Goal: Information Seeking & Learning: Learn about a topic

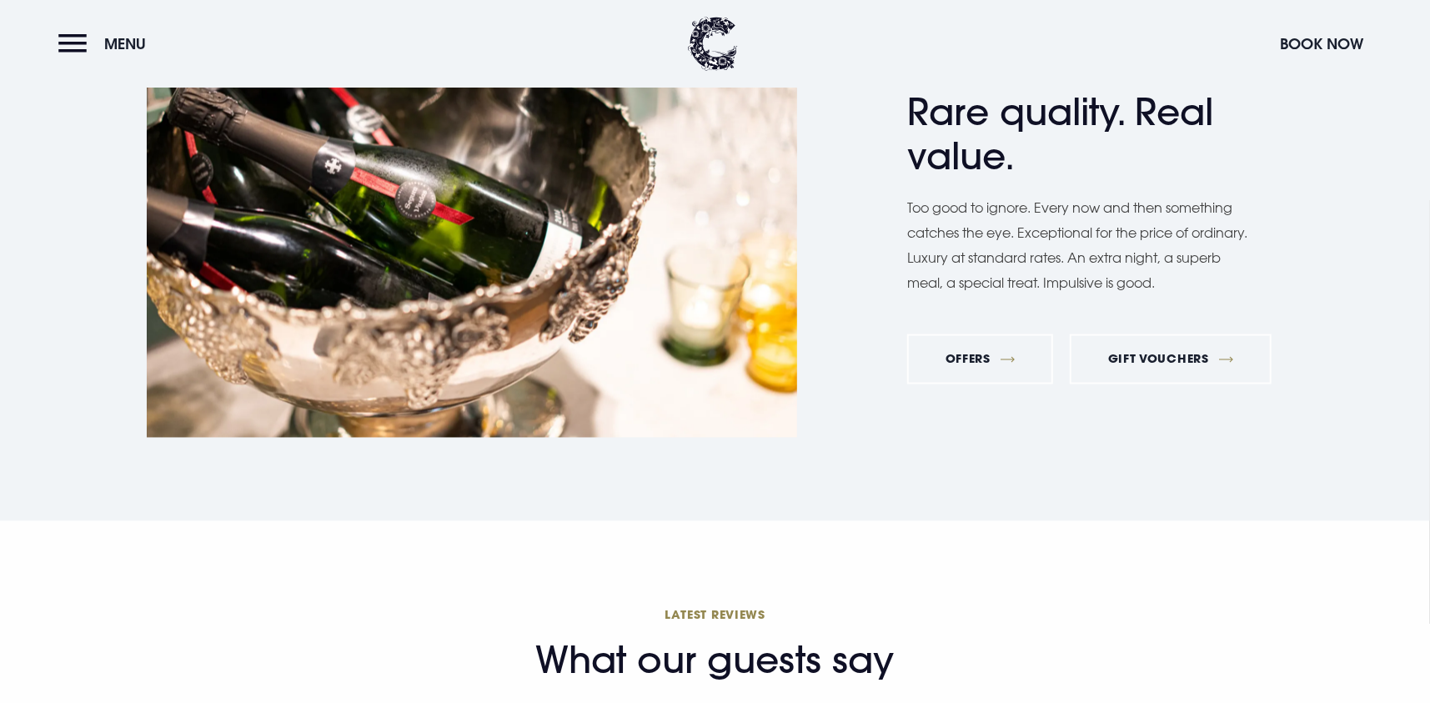
scroll to position [6589, 0]
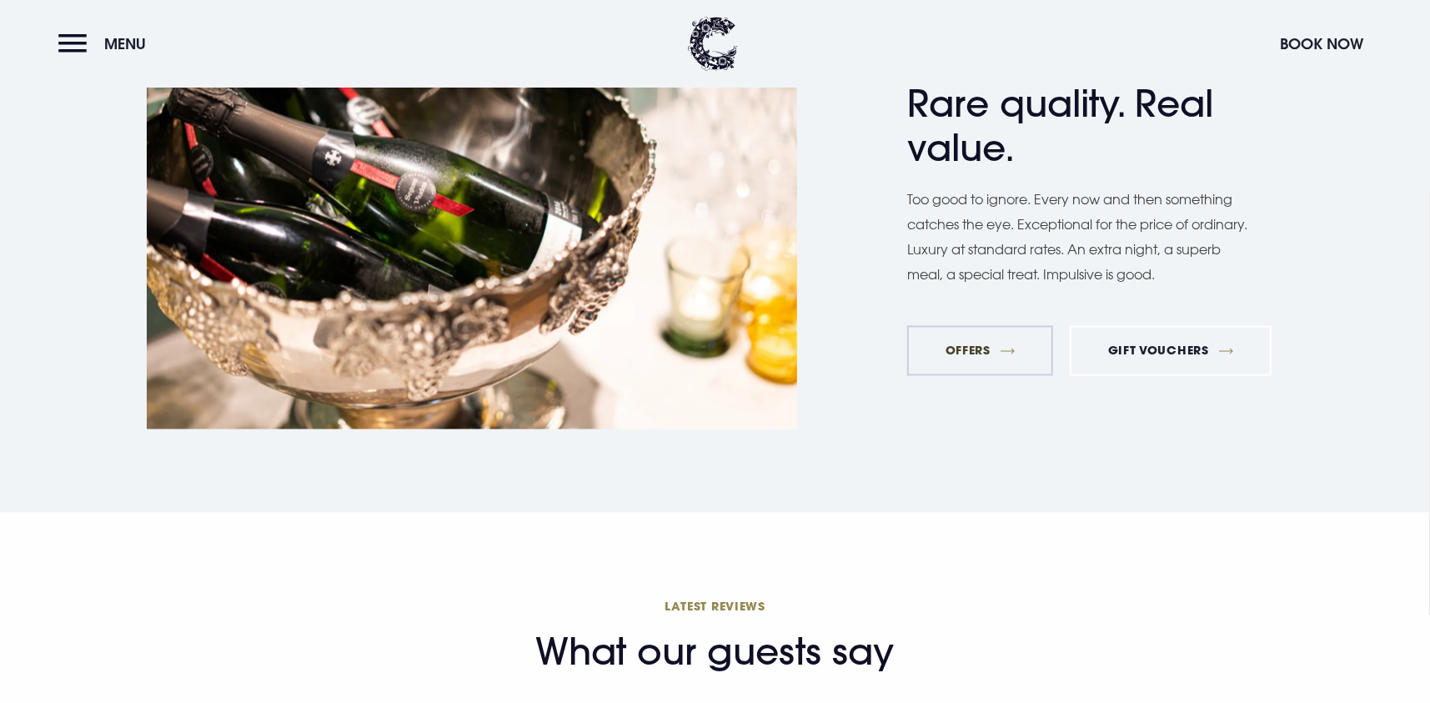
click at [955, 355] on link "Offers" at bounding box center [980, 351] width 146 height 50
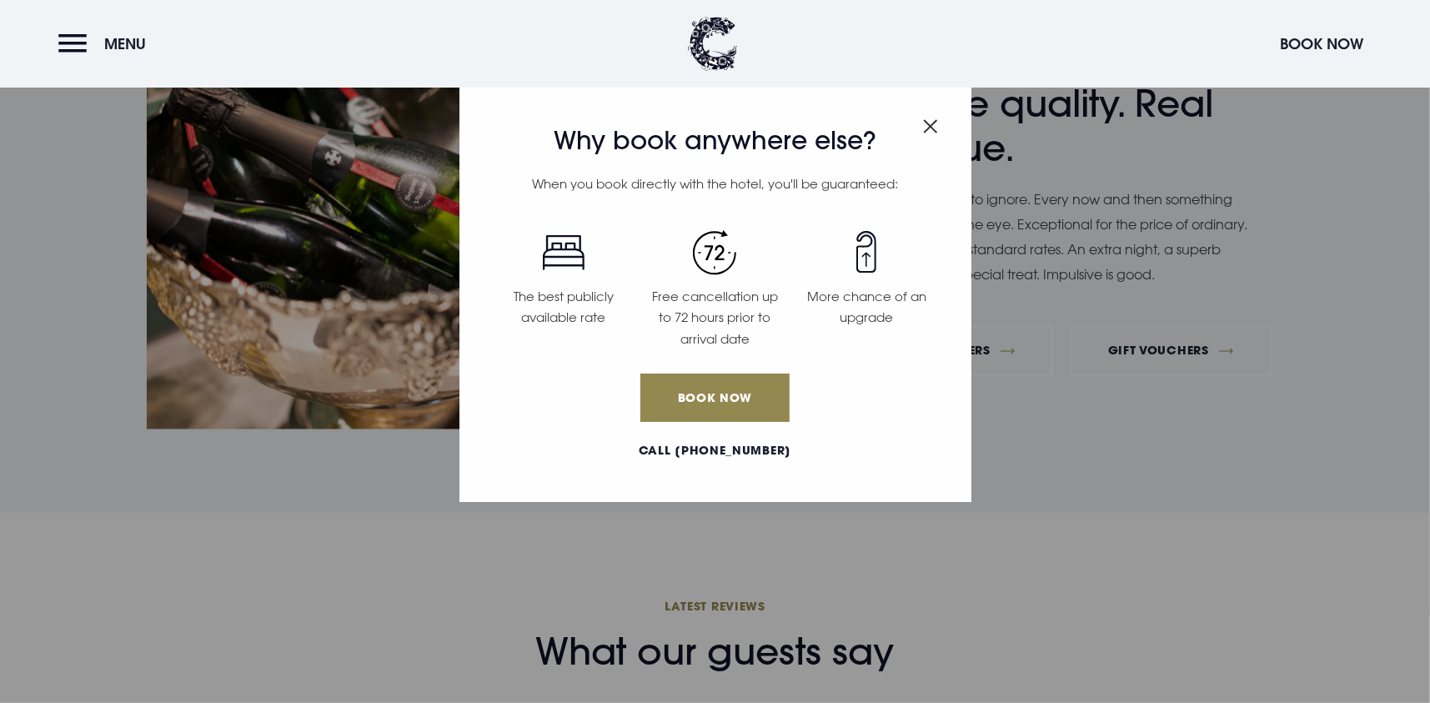
click at [927, 132] on img "Close modal" at bounding box center [930, 126] width 15 height 14
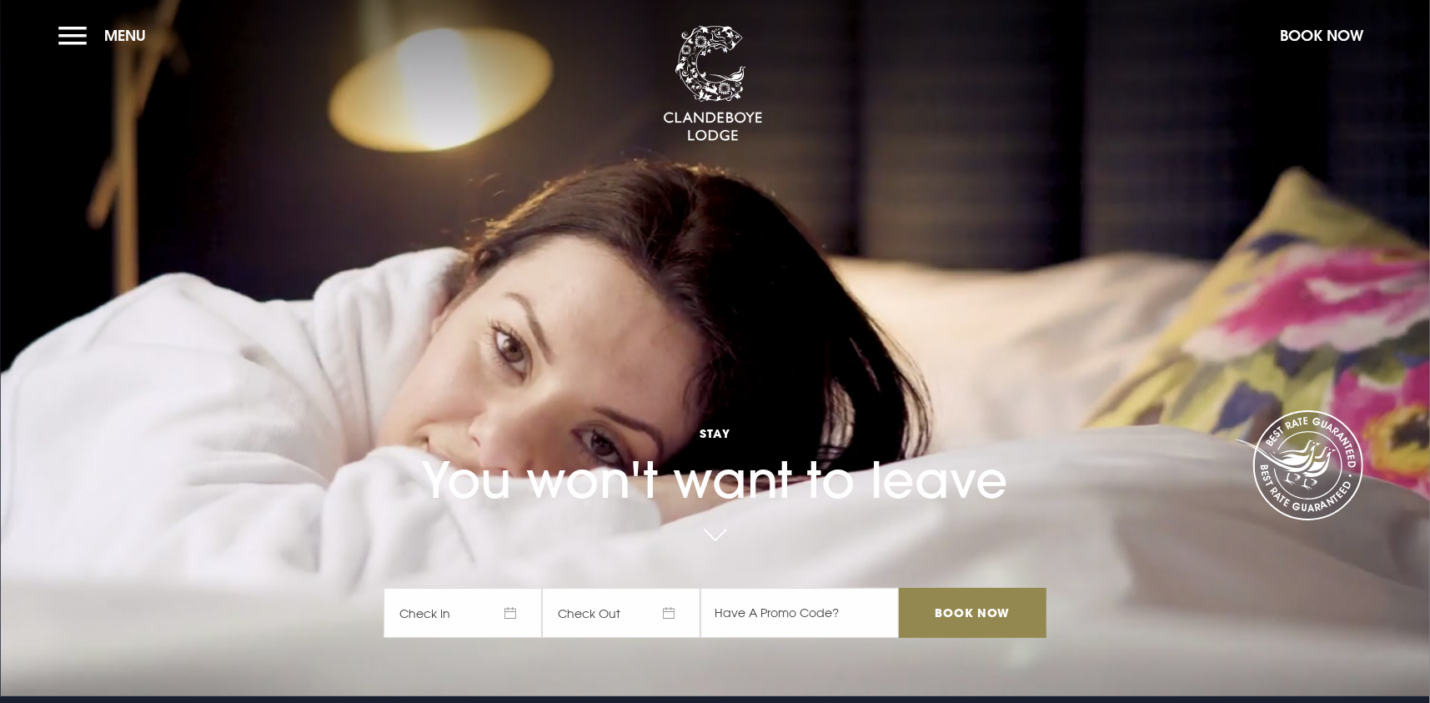
scroll to position [0, 0]
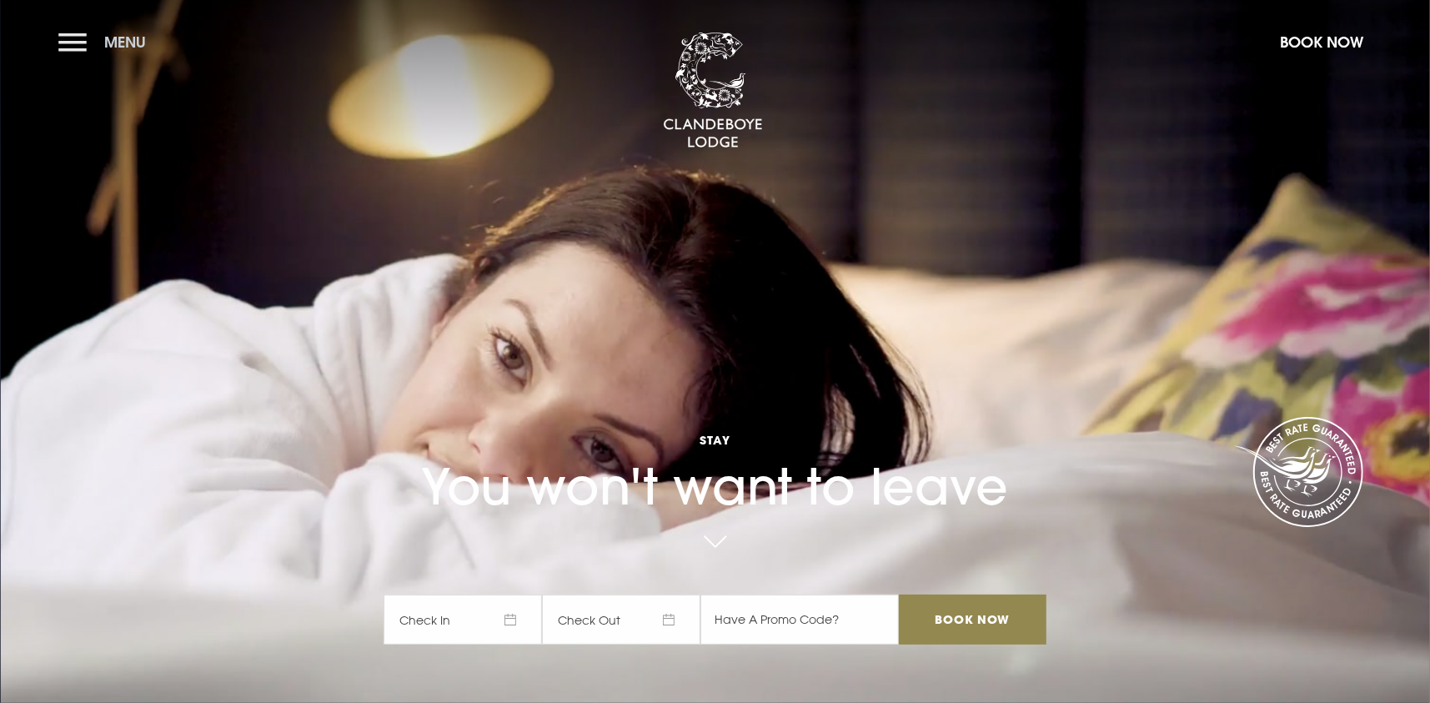
click at [66, 43] on button "Menu" at bounding box center [106, 42] width 96 height 36
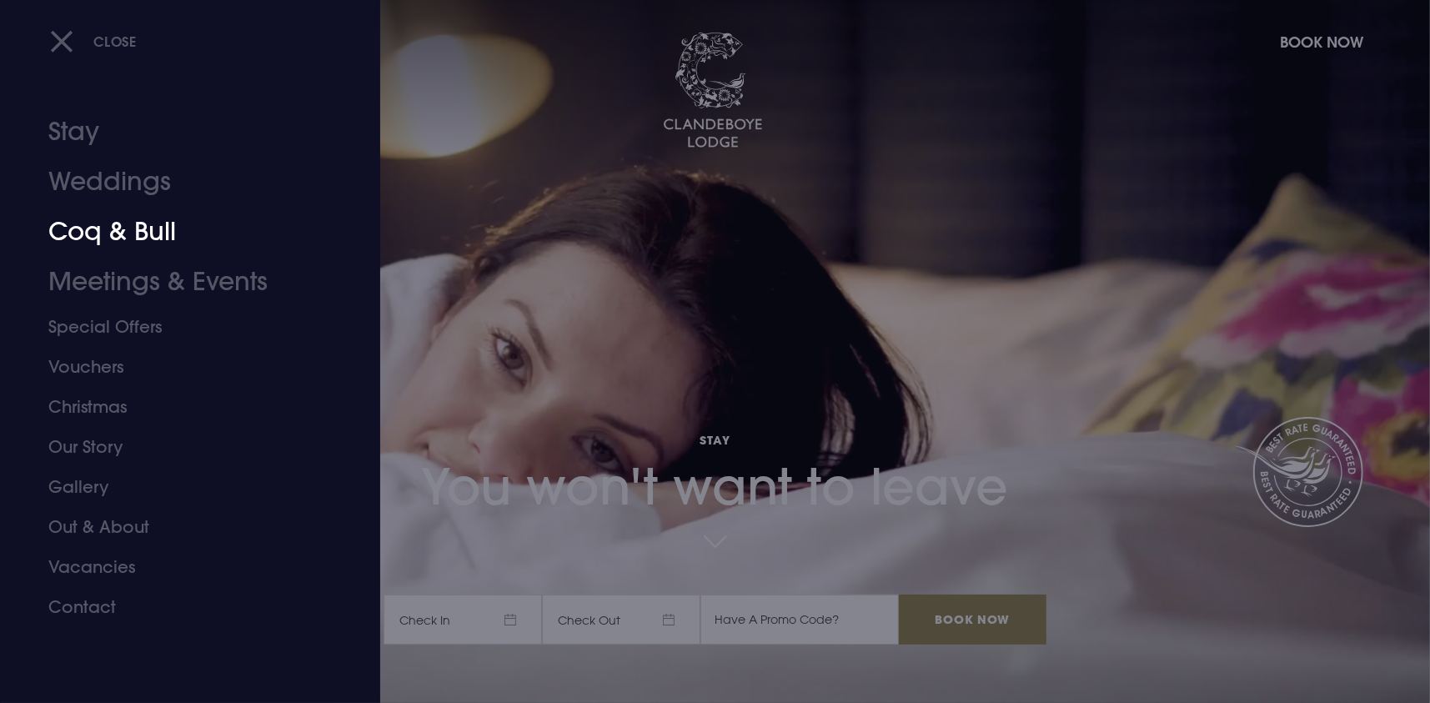
click at [103, 226] on link "Coq & Bull" at bounding box center [180, 232] width 264 height 50
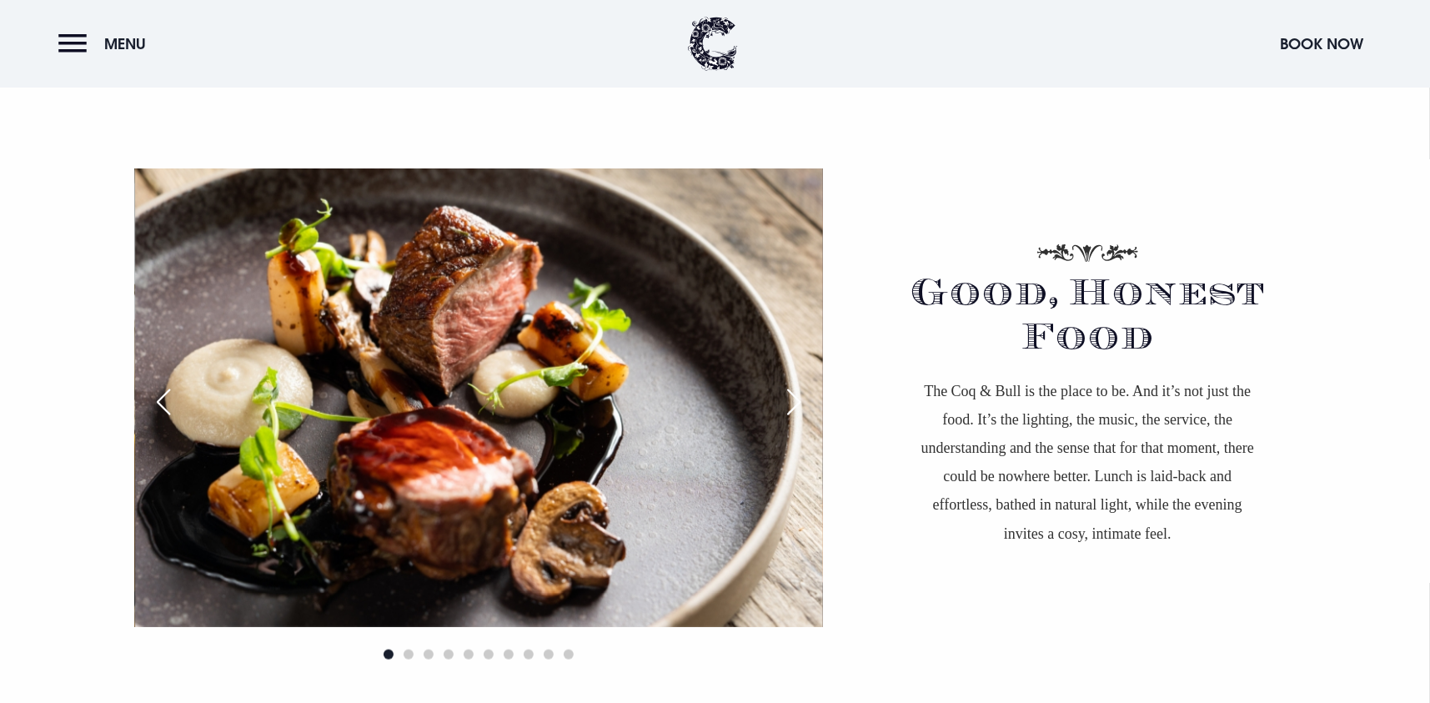
scroll to position [1168, 0]
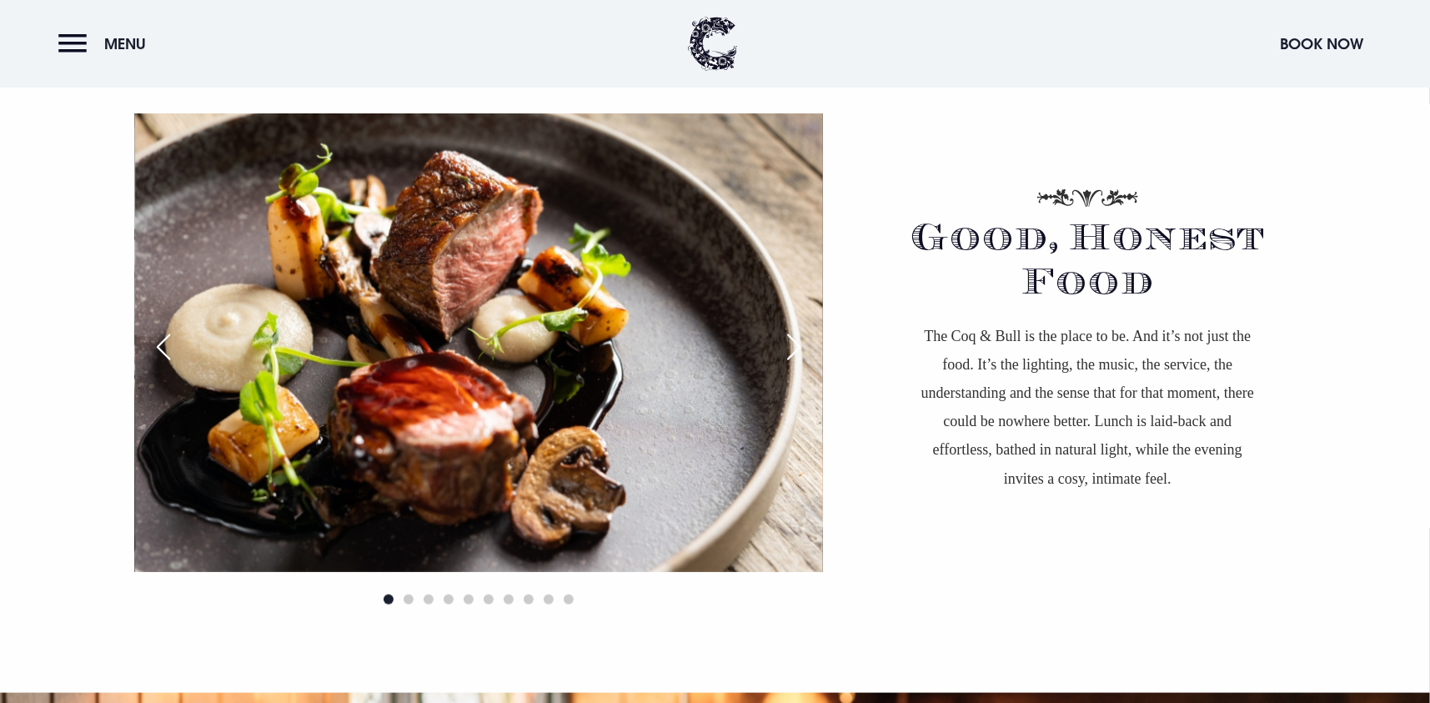
click at [789, 343] on div "Next slide" at bounding box center [794, 347] width 42 height 37
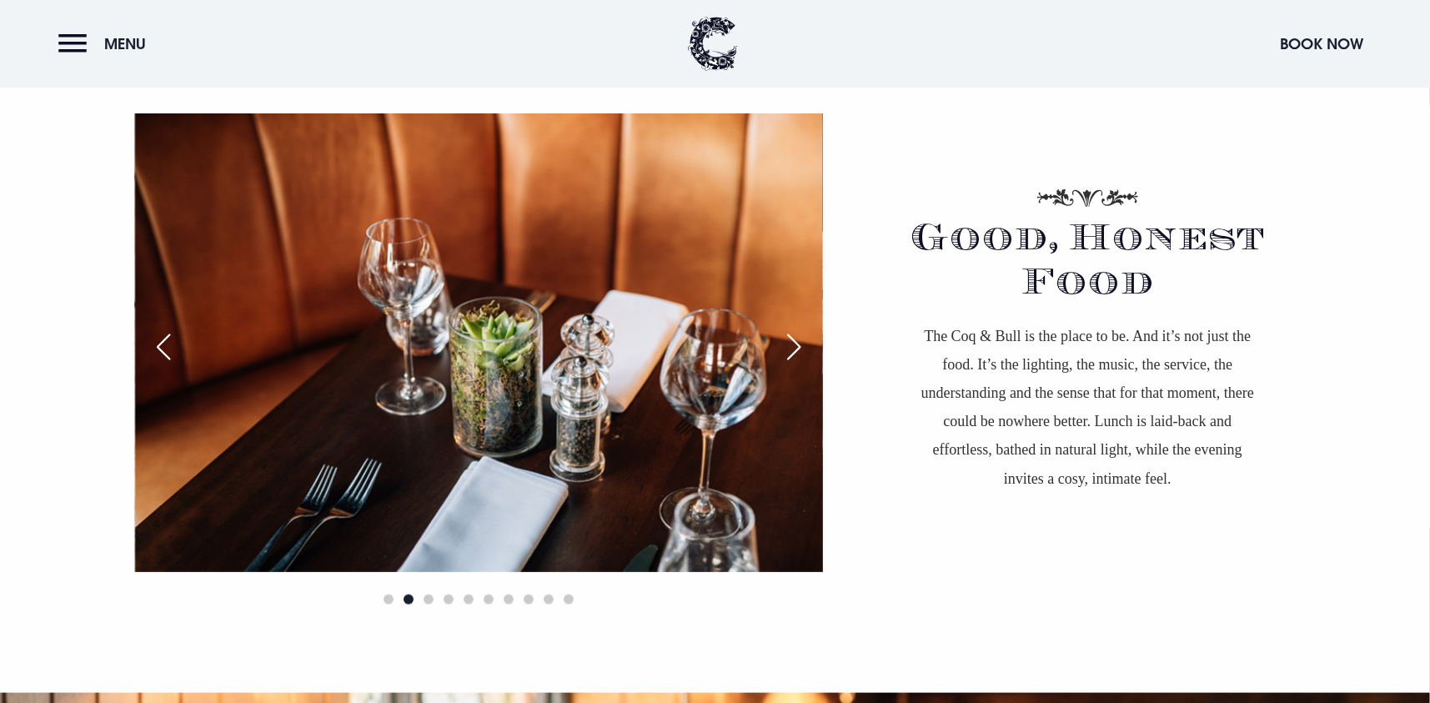
click at [789, 343] on div "Next slide" at bounding box center [794, 347] width 42 height 37
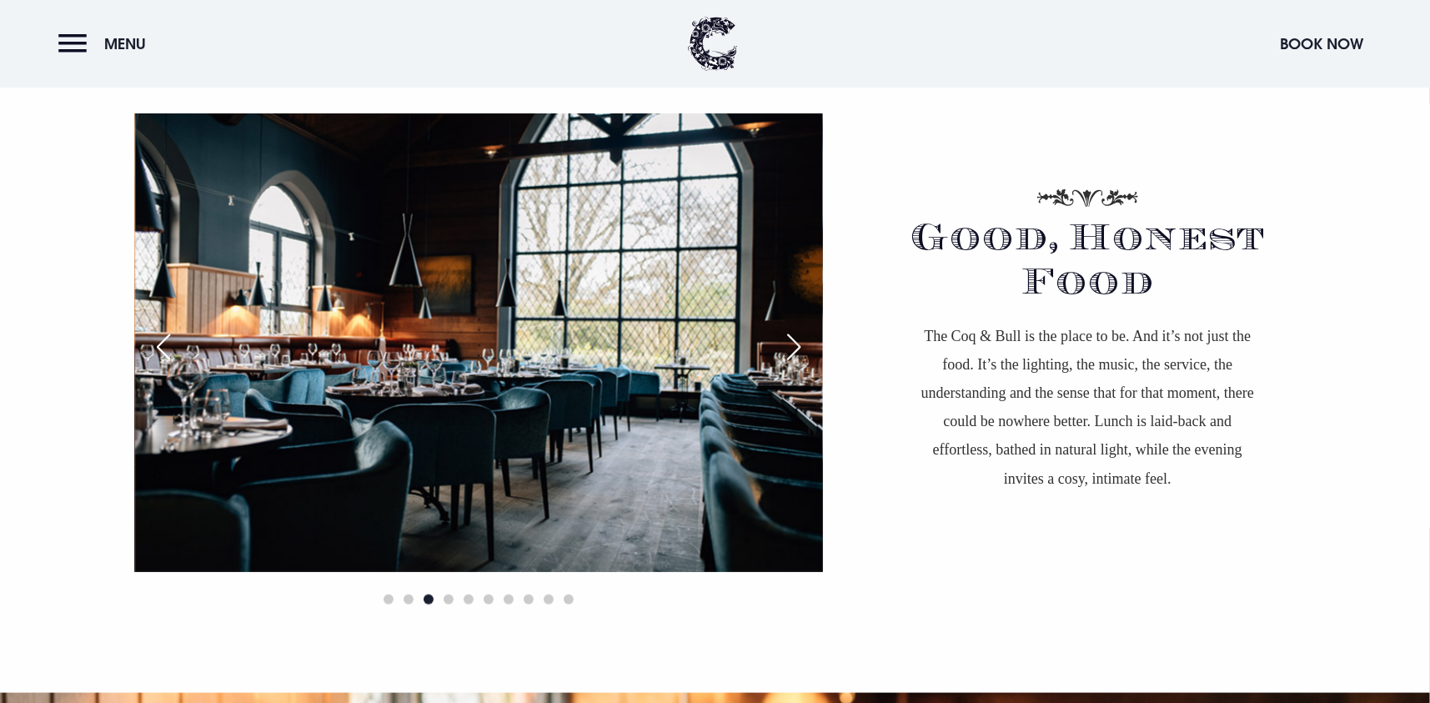
click at [792, 344] on div "Next slide" at bounding box center [794, 347] width 42 height 37
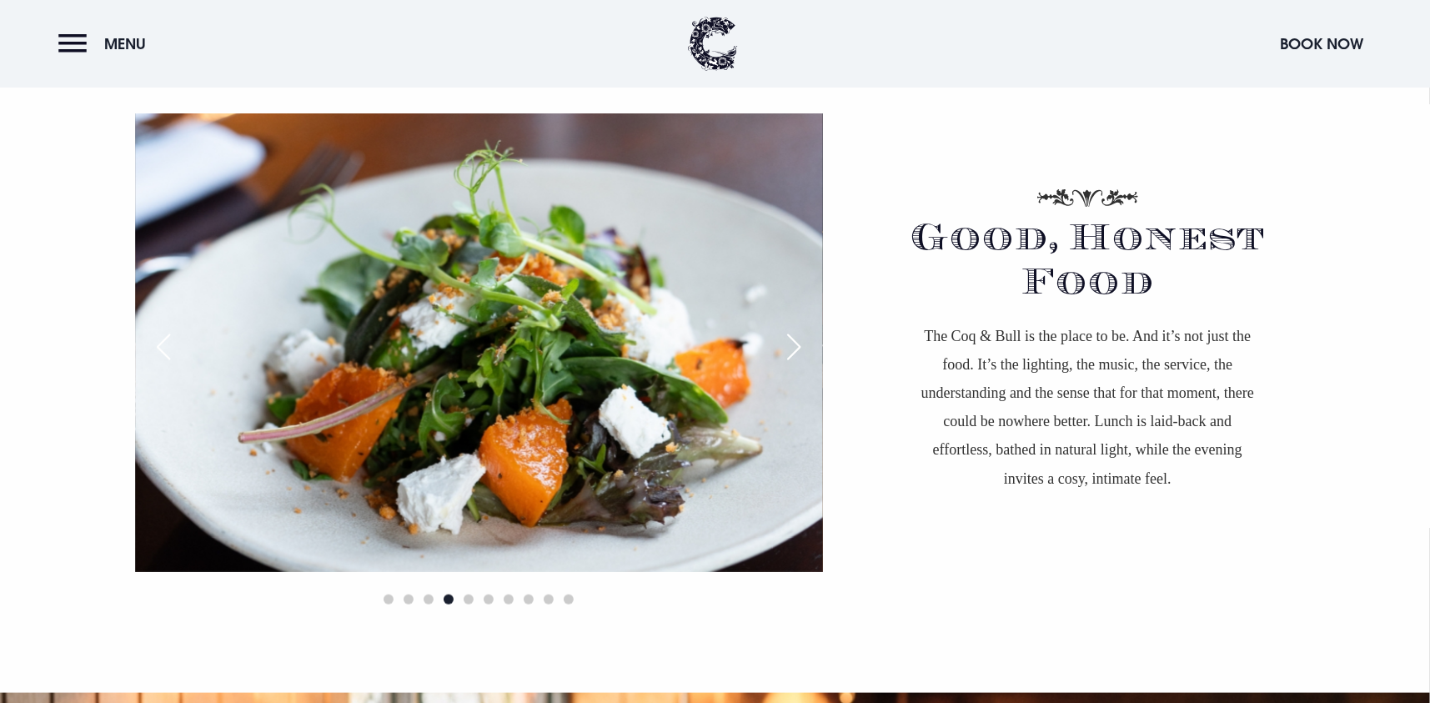
click at [792, 344] on div "Next slide" at bounding box center [794, 347] width 42 height 37
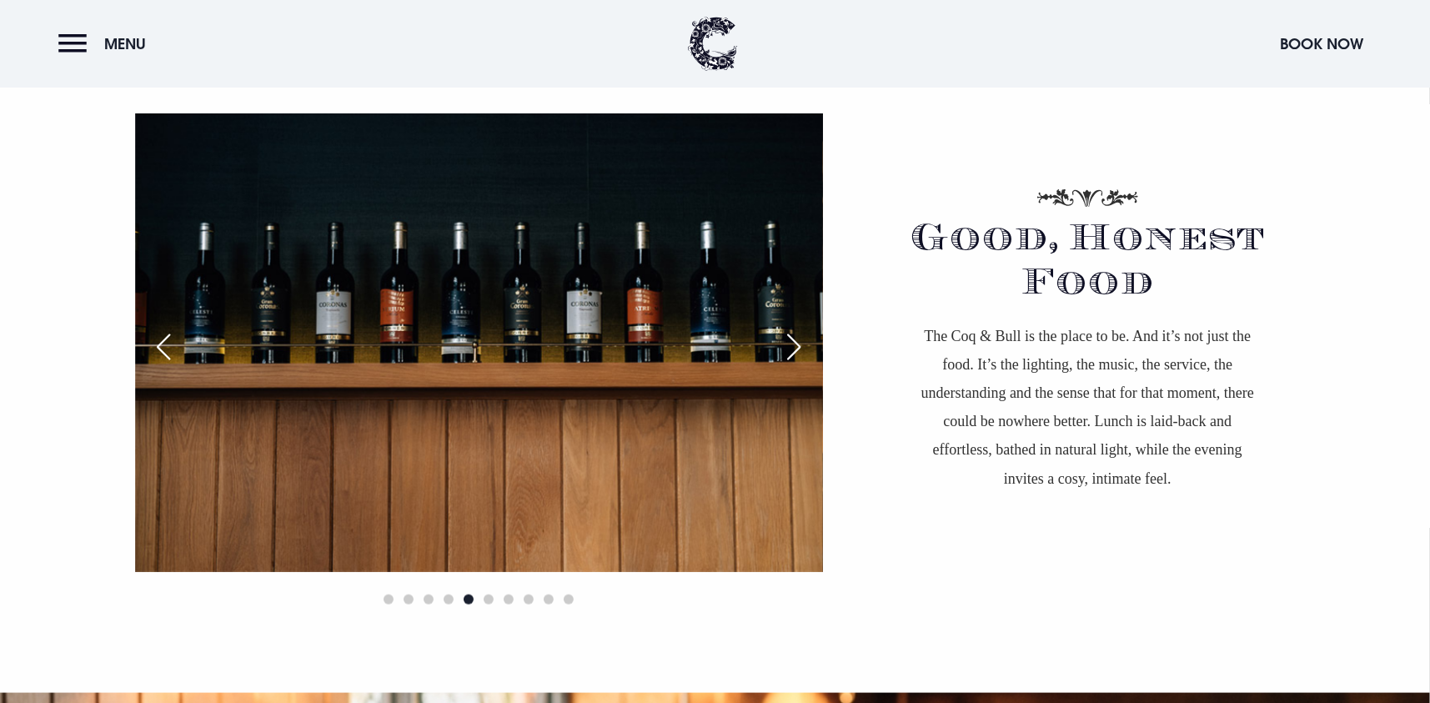
click at [792, 344] on div "Next slide" at bounding box center [794, 347] width 42 height 37
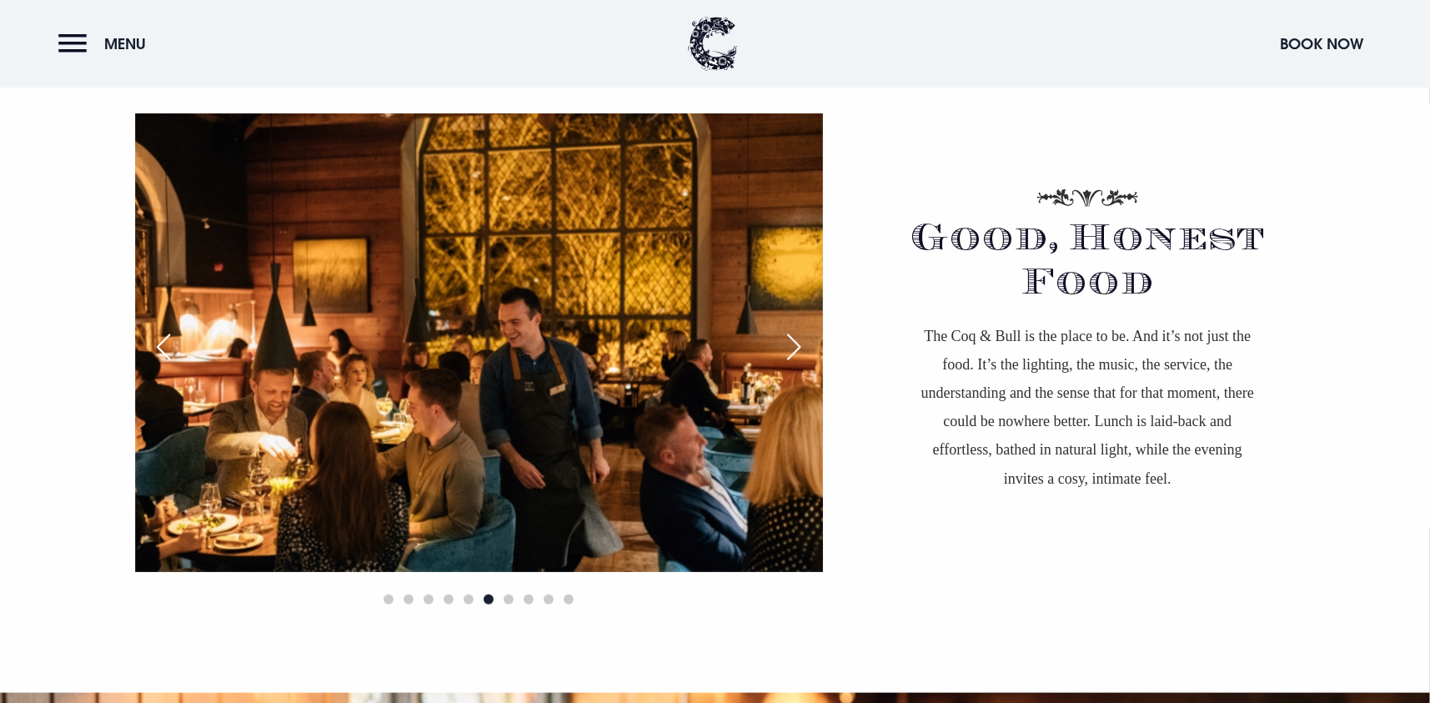
click at [792, 344] on div "Next slide" at bounding box center [794, 347] width 42 height 37
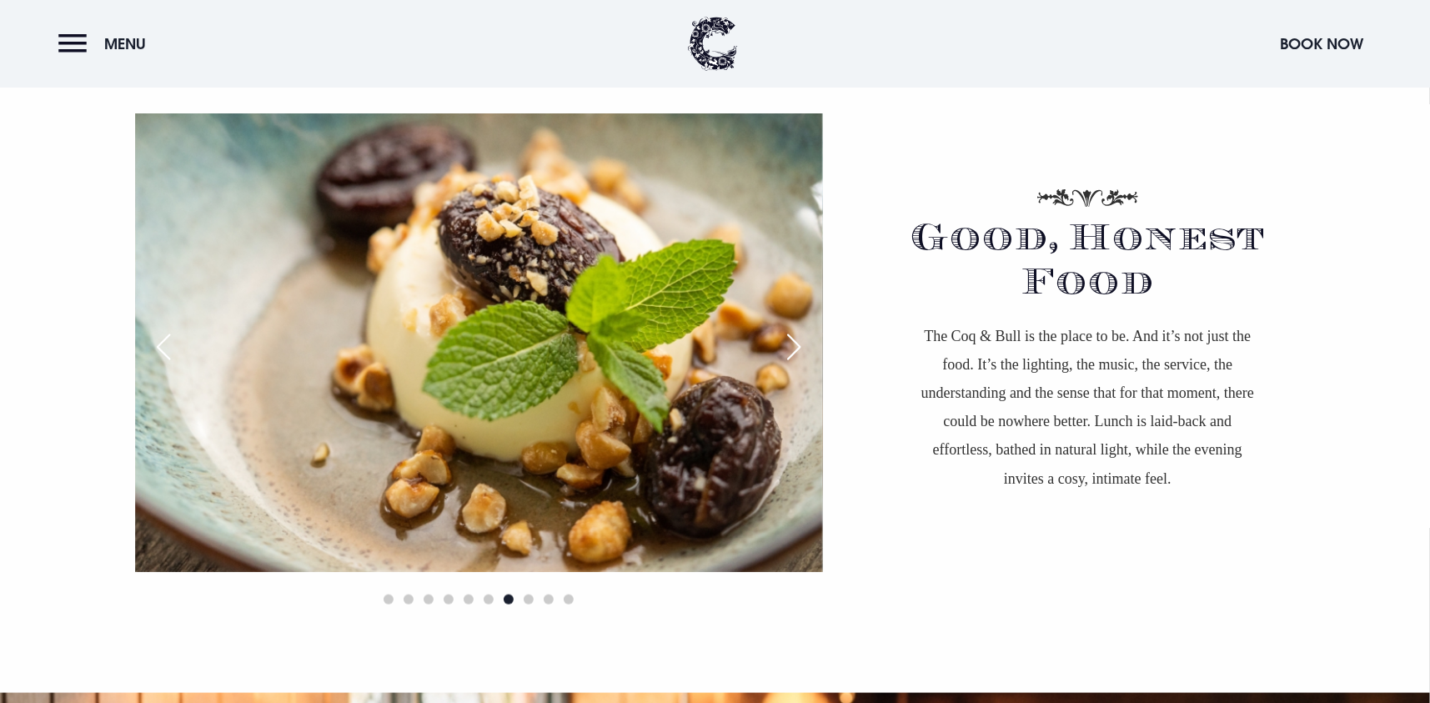
click at [792, 344] on div "Next slide" at bounding box center [794, 347] width 42 height 37
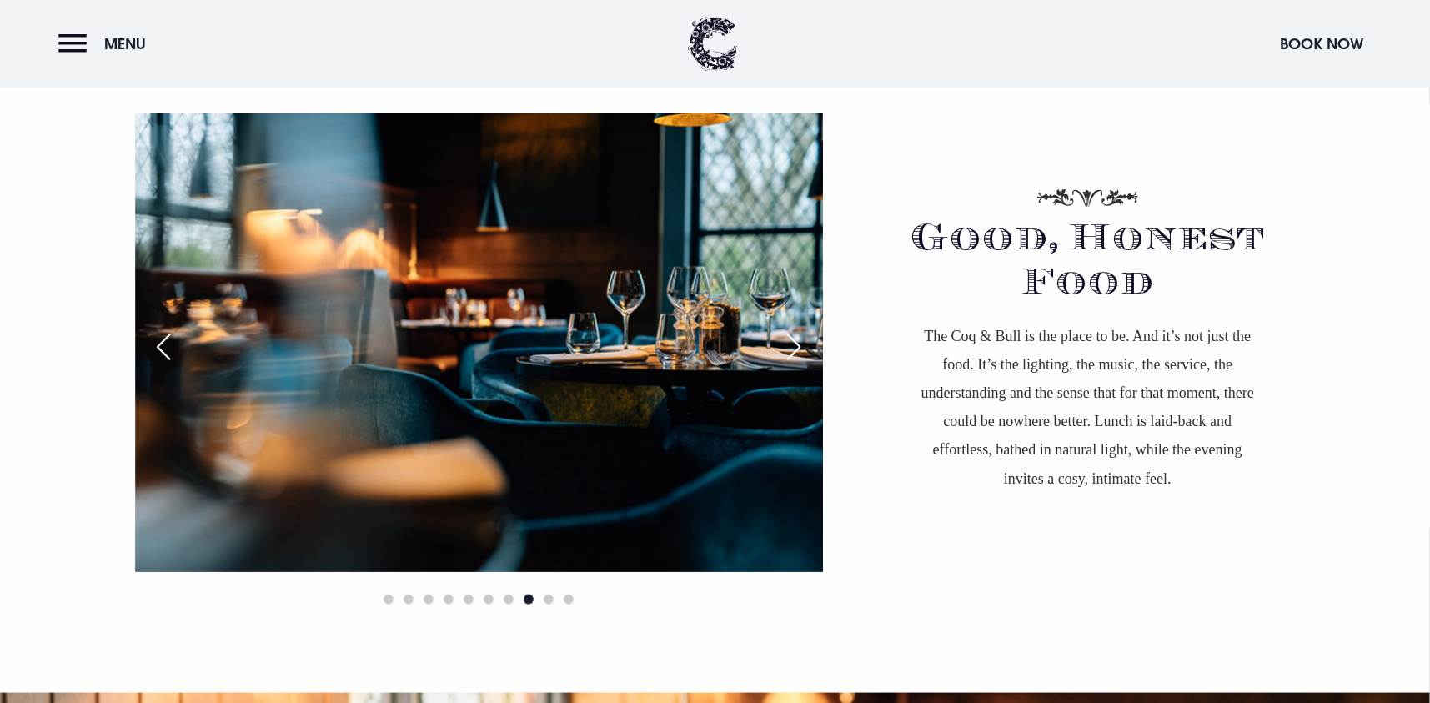
click at [792, 344] on div "Next slide" at bounding box center [794, 347] width 42 height 37
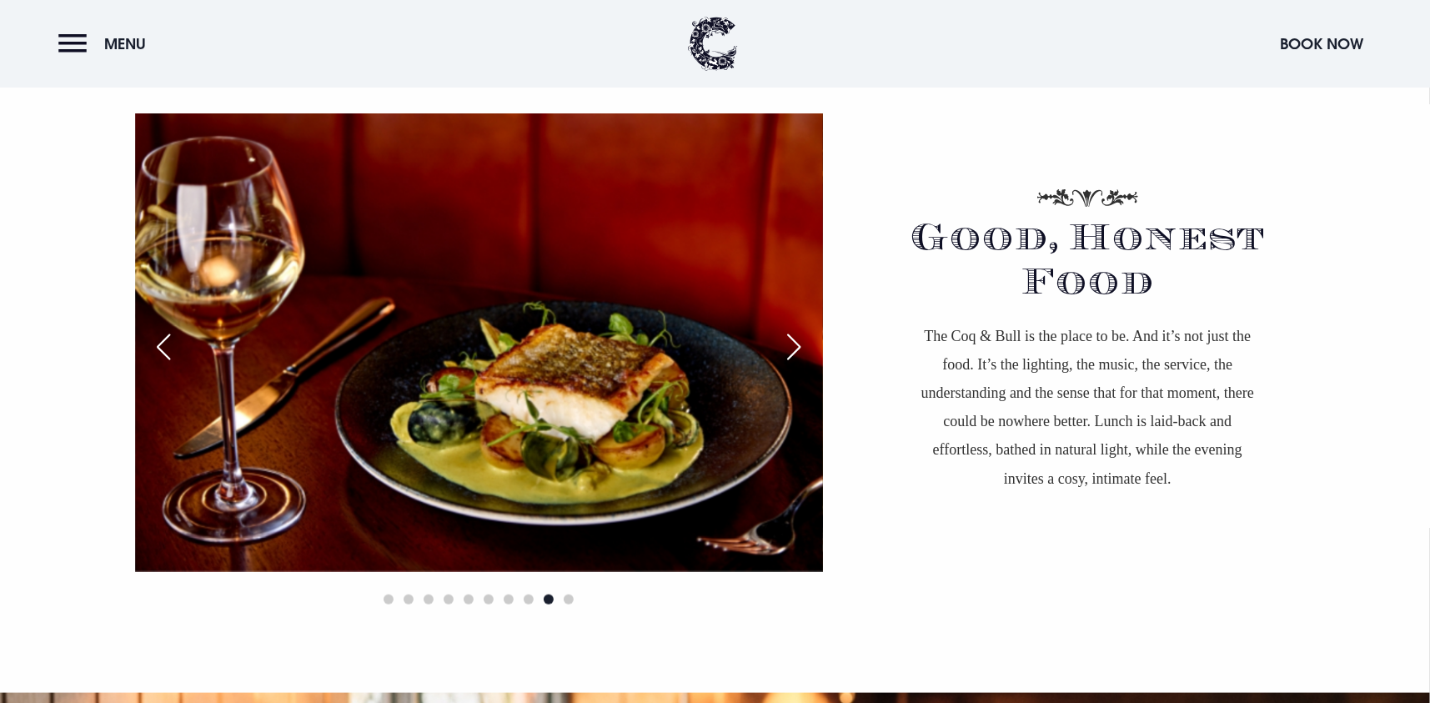
click at [792, 344] on div "Next slide" at bounding box center [794, 347] width 42 height 37
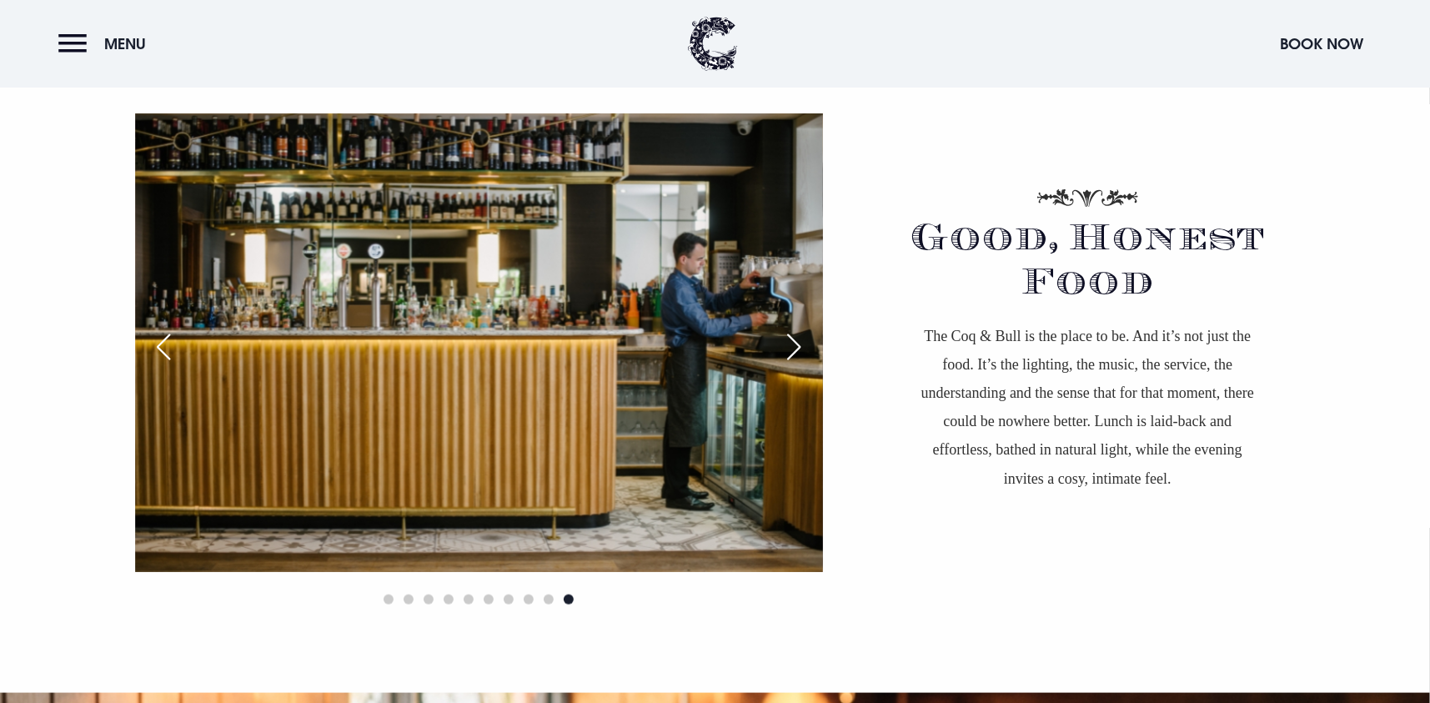
click at [792, 344] on div "Next slide" at bounding box center [794, 347] width 42 height 37
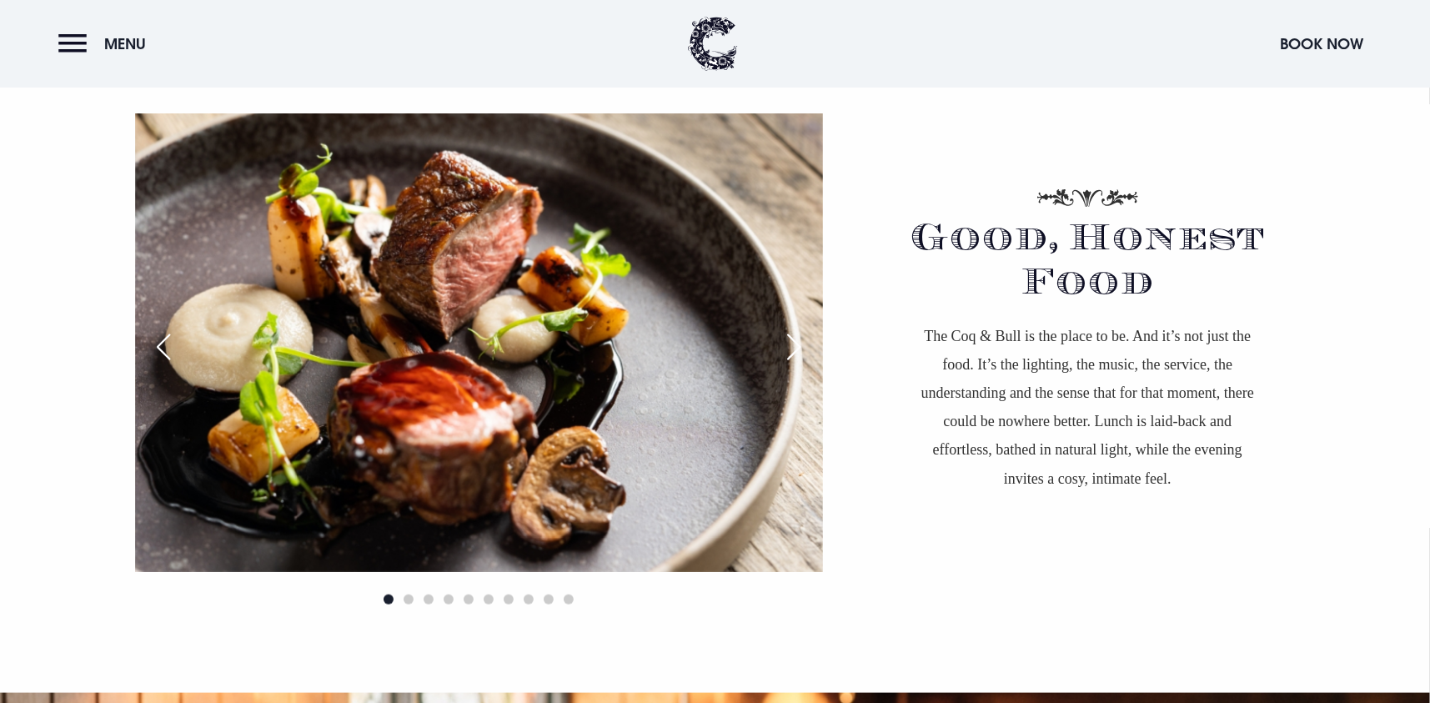
click at [792, 344] on div "Next slide" at bounding box center [794, 347] width 42 height 37
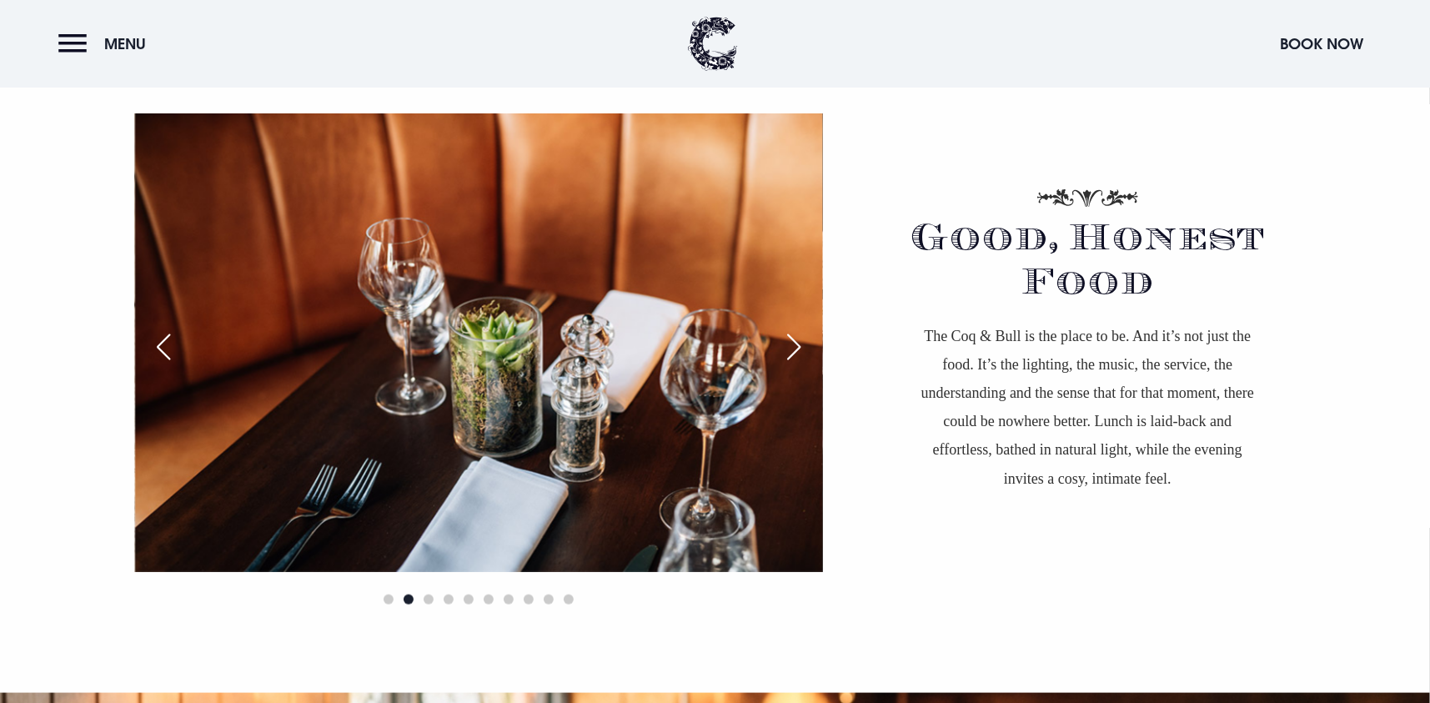
click at [168, 342] on div "Previous slide" at bounding box center [164, 347] width 42 height 37
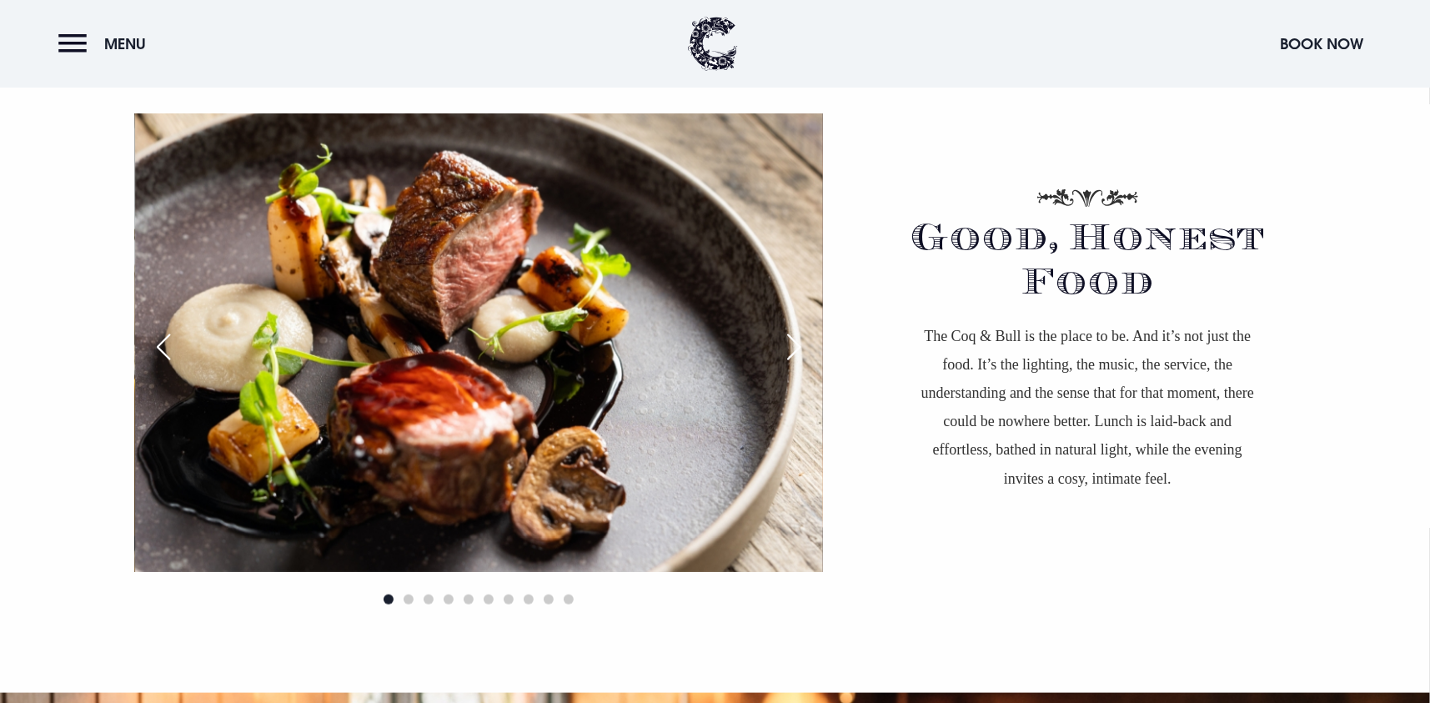
click at [455, 432] on img at bounding box center [479, 342] width 688 height 459
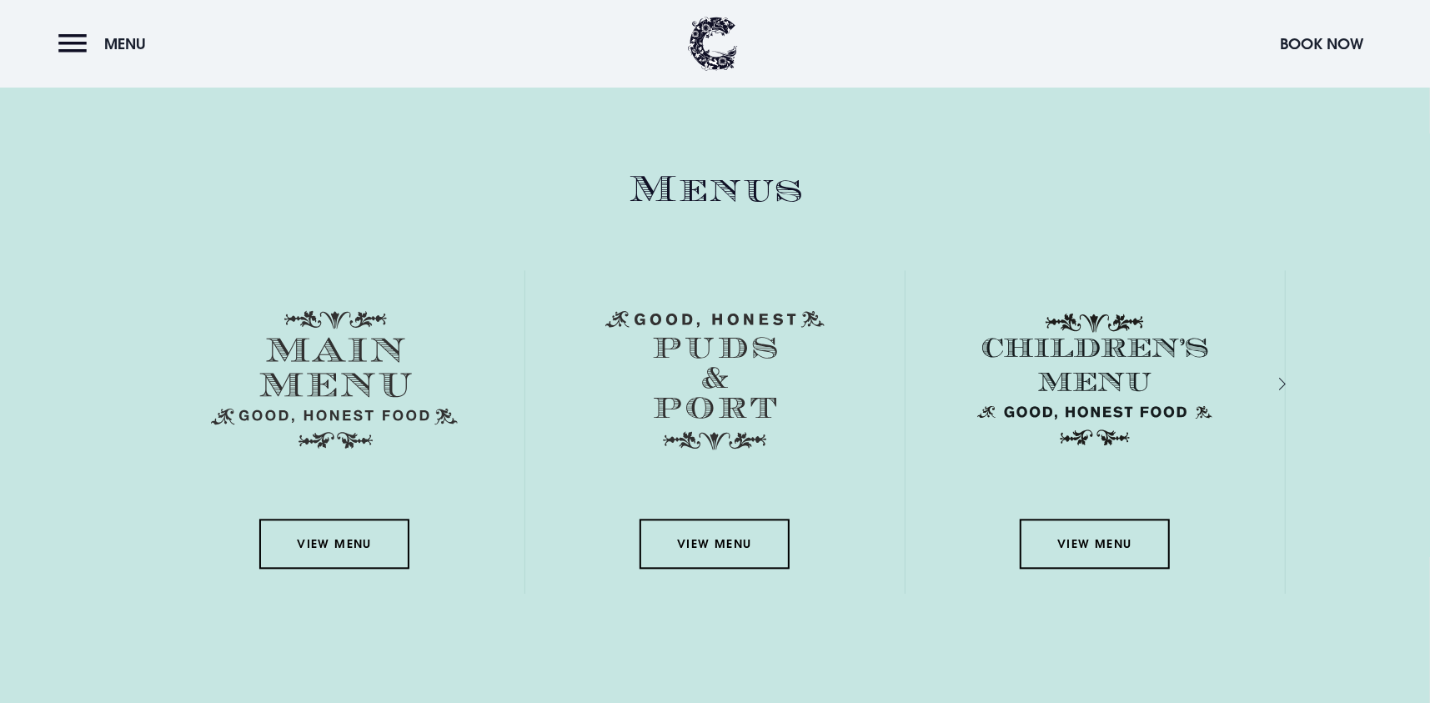
scroll to position [2419, 0]
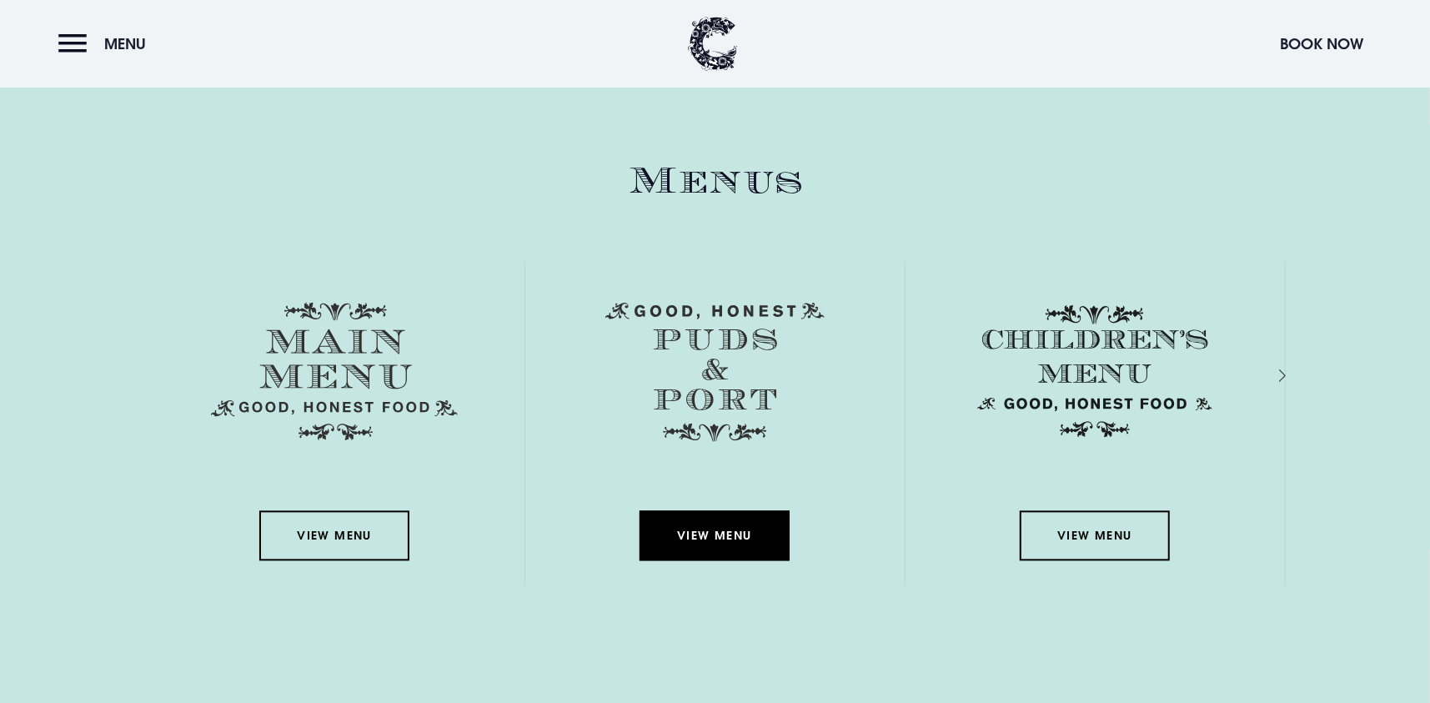
click at [720, 540] on link "View Menu" at bounding box center [715, 535] width 150 height 50
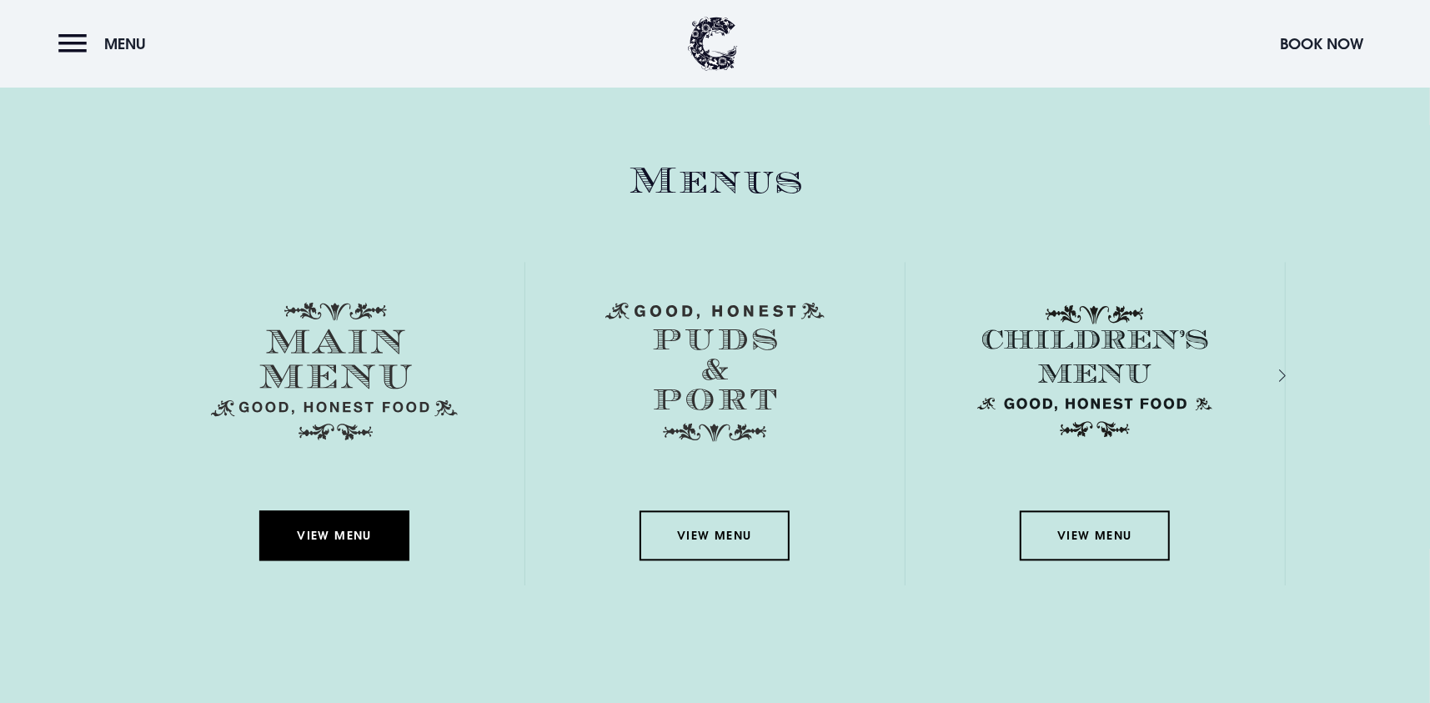
click at [299, 540] on link "View Menu" at bounding box center [334, 535] width 150 height 50
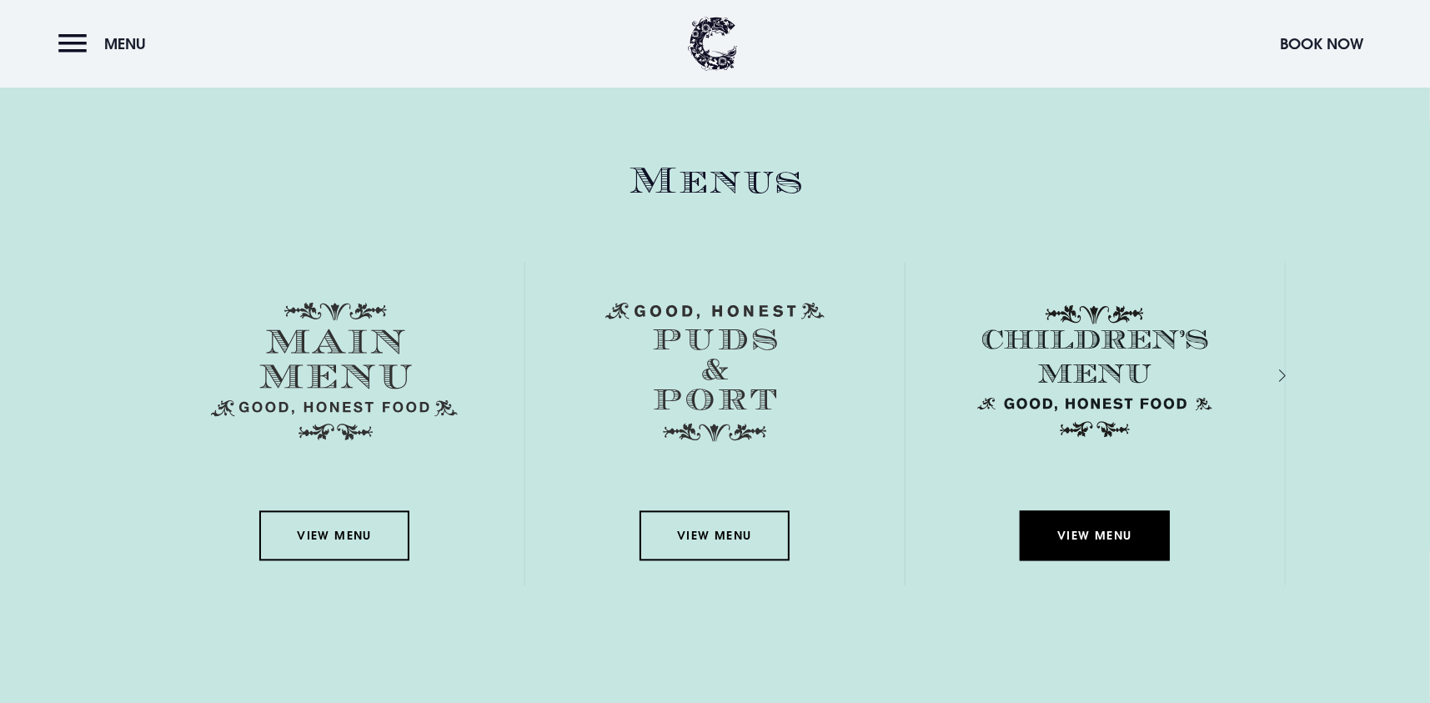
click at [1099, 530] on link "View Menu" at bounding box center [1095, 535] width 150 height 50
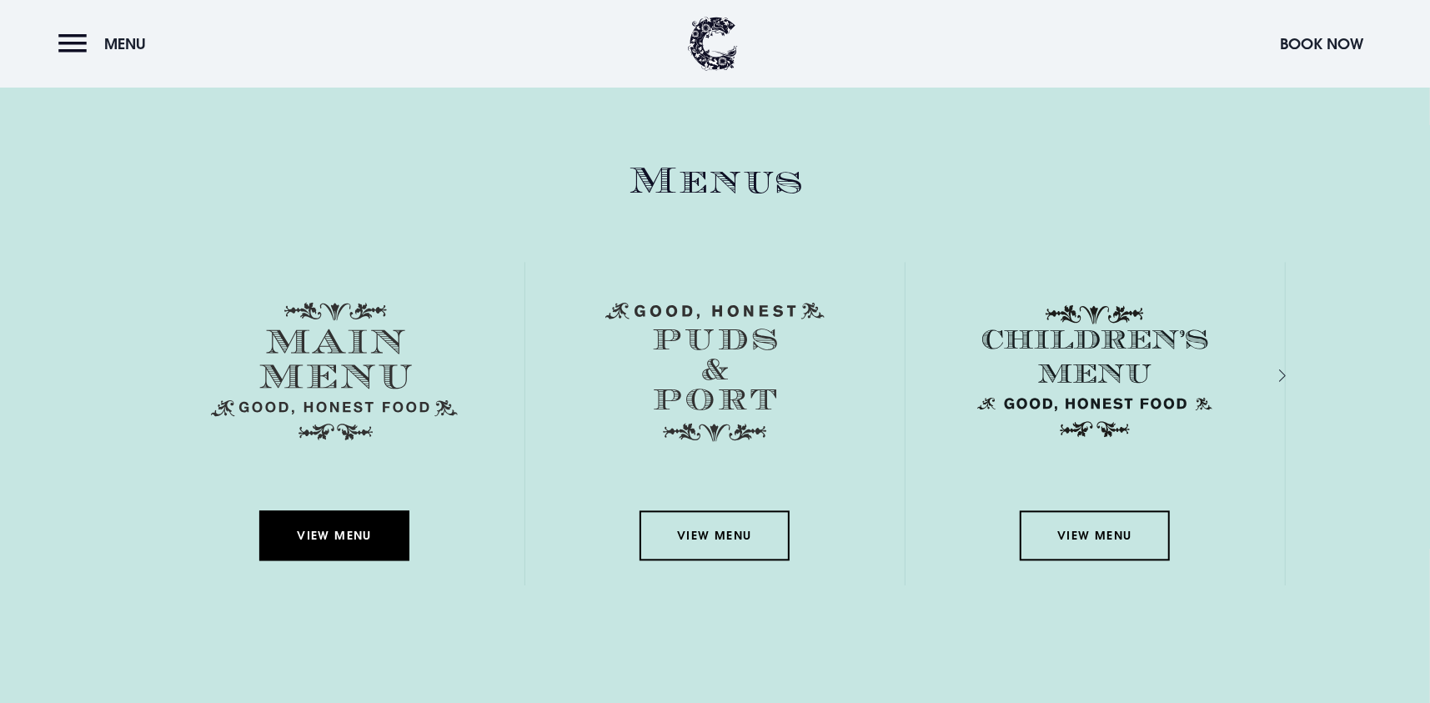
click at [334, 535] on link "View Menu" at bounding box center [334, 535] width 150 height 50
click at [308, 540] on link "View Menu" at bounding box center [334, 535] width 150 height 50
